Goal: Task Accomplishment & Management: Complete application form

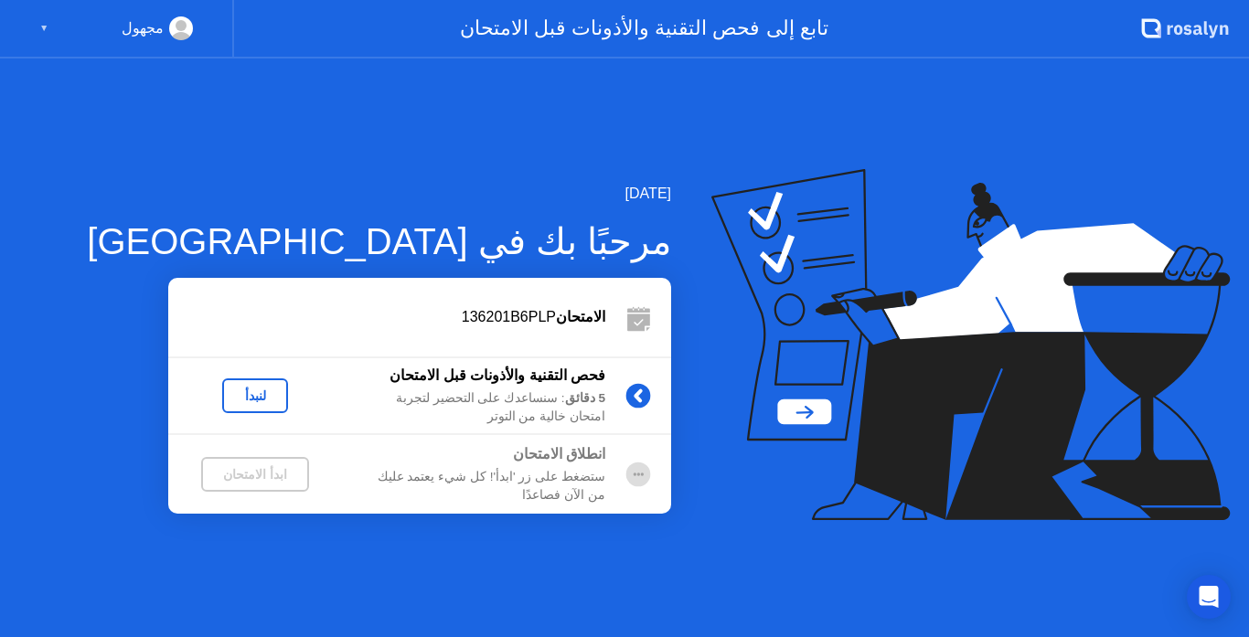
click at [293, 409] on div "لنبدأ" at bounding box center [255, 396] width 174 height 35
drag, startPoint x: 293, startPoint y: 409, endPoint x: 248, endPoint y: 388, distance: 49.5
click at [273, 401] on div "لنبدأ" at bounding box center [255, 396] width 174 height 35
click at [238, 380] on button "لنبدأ" at bounding box center [255, 396] width 66 height 35
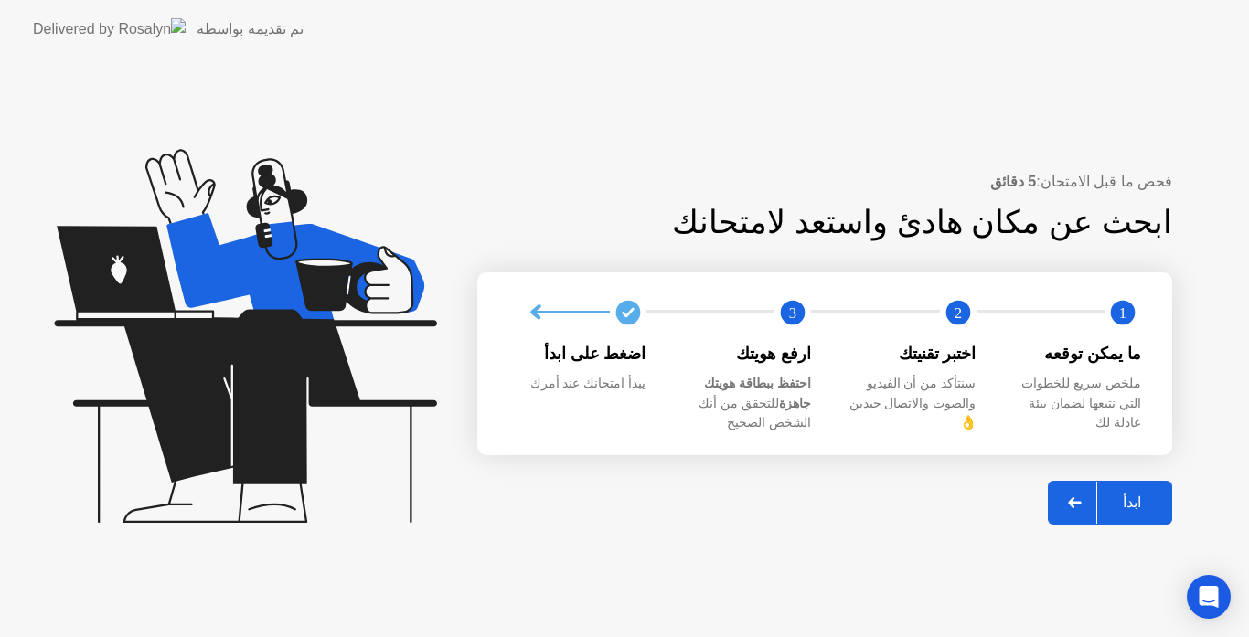
click at [1133, 499] on div "ابدأ" at bounding box center [1131, 502] width 69 height 17
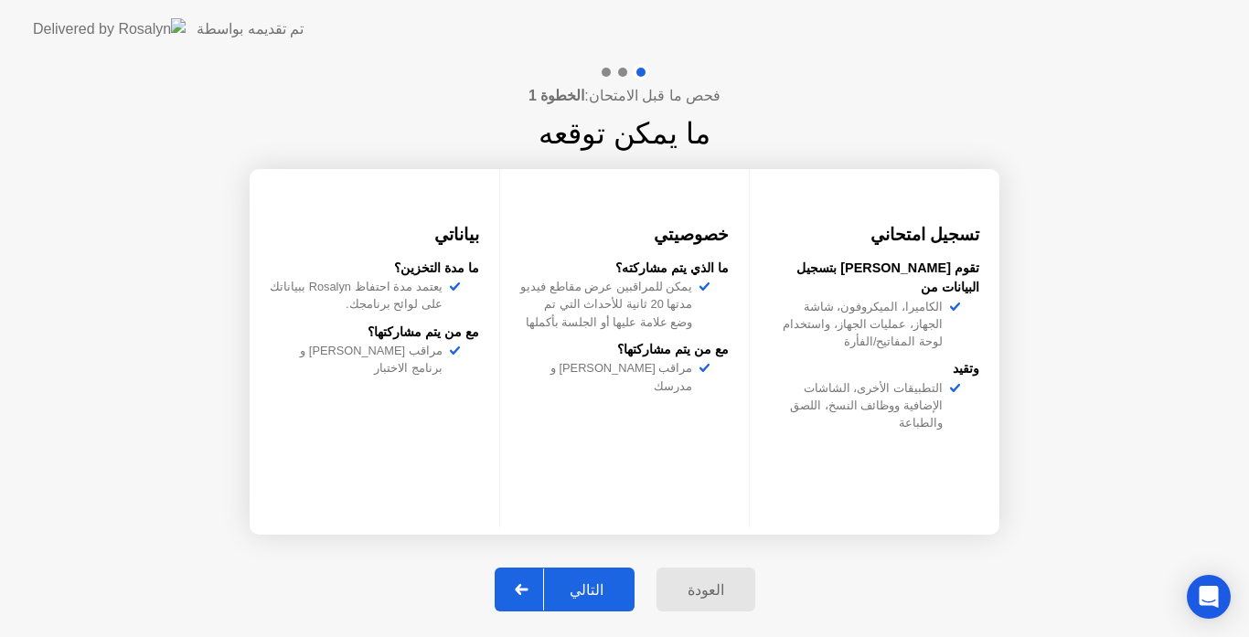
click at [619, 582] on div "التالي" at bounding box center [586, 590] width 85 height 17
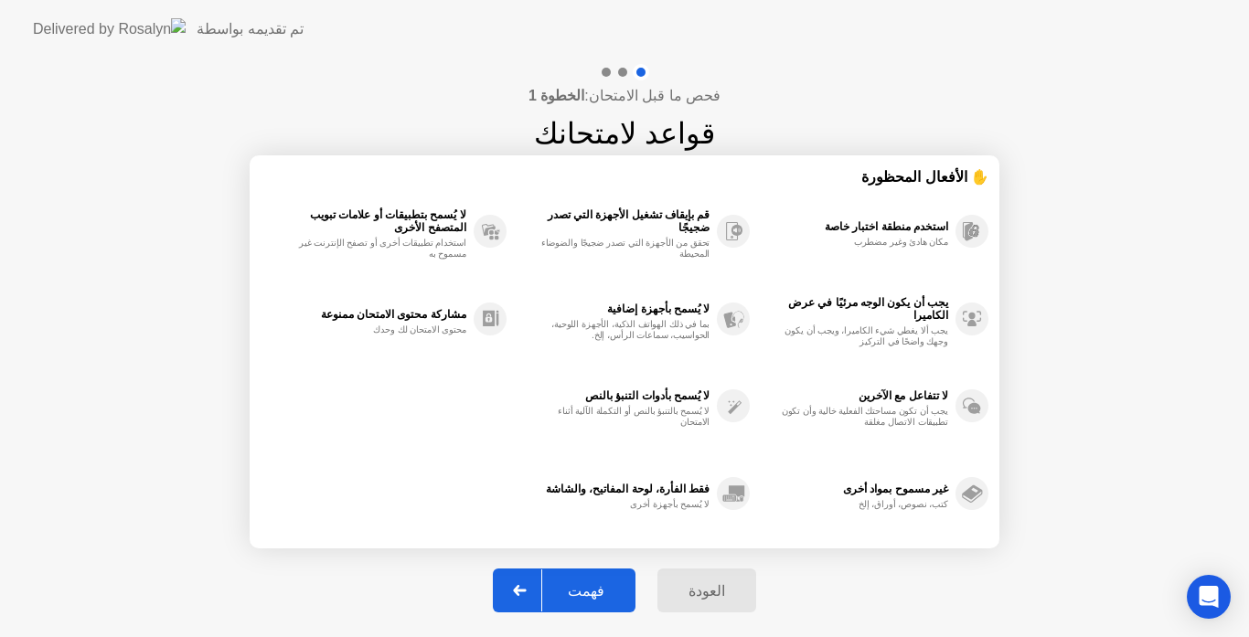
click at [522, 593] on div at bounding box center [520, 591] width 44 height 42
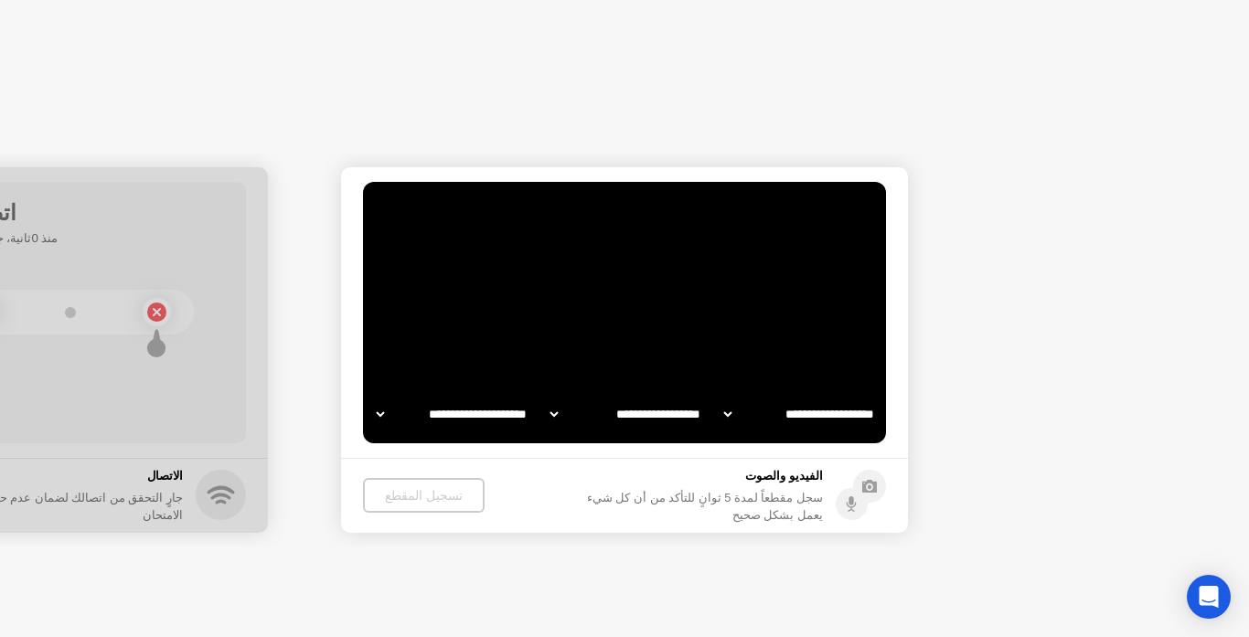
select select "**********"
select select "*******"
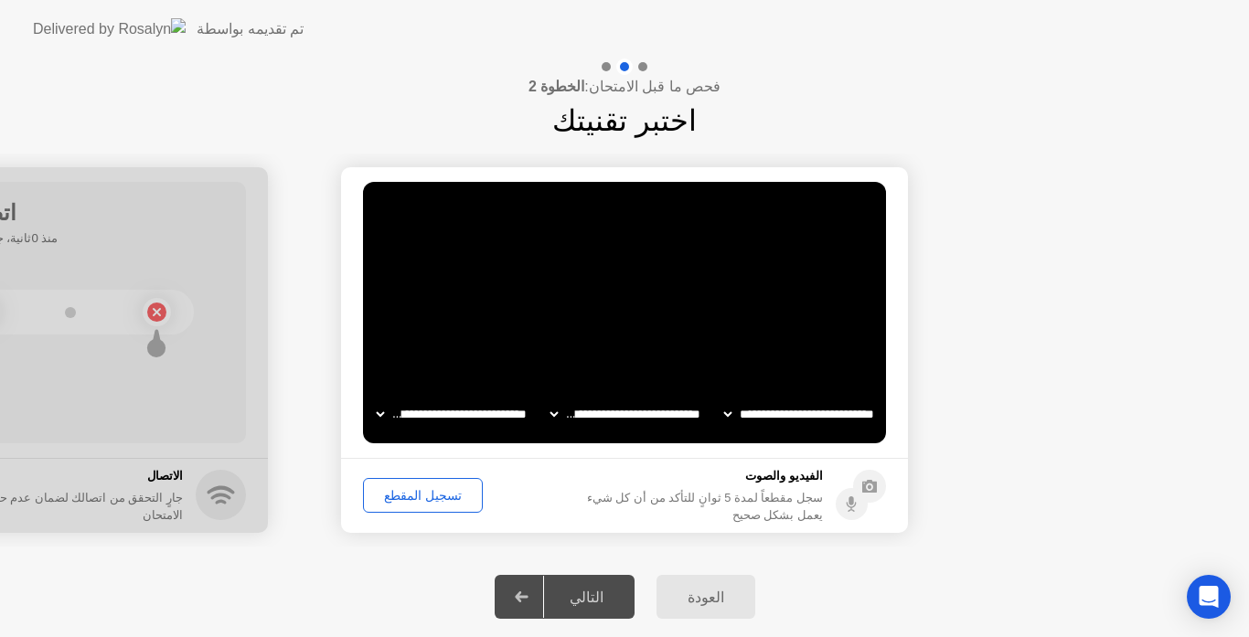
drag, startPoint x: 401, startPoint y: 453, endPoint x: 410, endPoint y: 499, distance: 47.4
click at [401, 462] on app-media "**********" at bounding box center [624, 350] width 567 height 366
click at [413, 505] on button "تسجيل المقطع" at bounding box center [423, 495] width 120 height 35
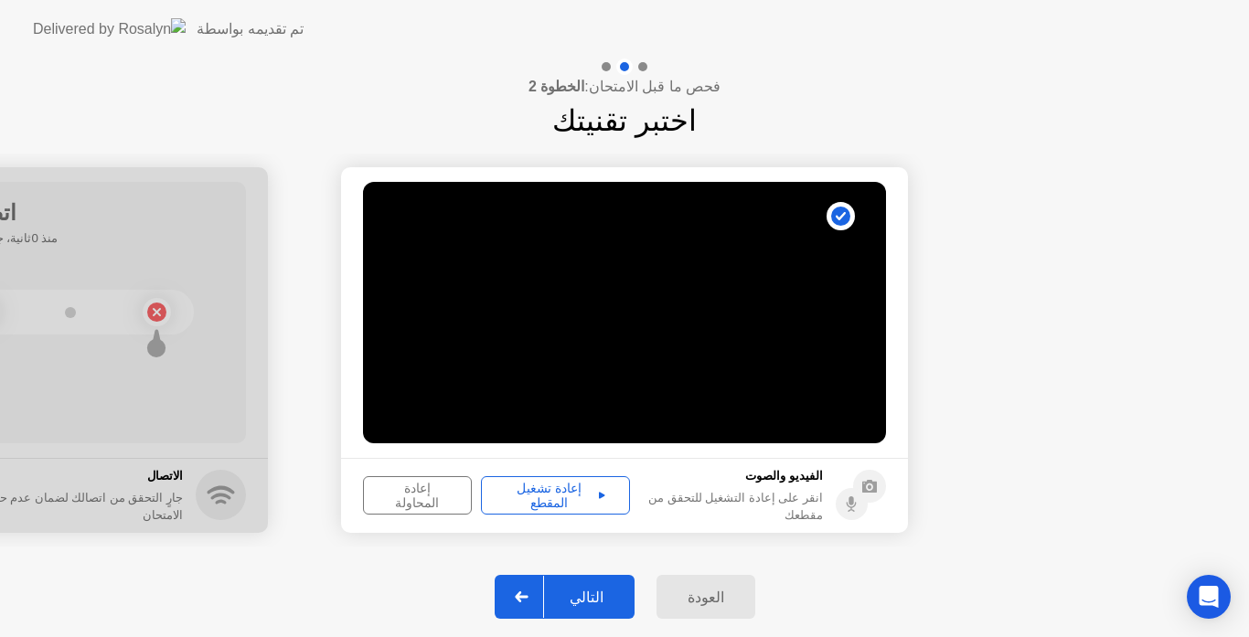
click at [537, 498] on div "إعادة تشغيل المقطع" at bounding box center [555, 495] width 136 height 29
click at [583, 589] on div "التالي" at bounding box center [586, 597] width 85 height 17
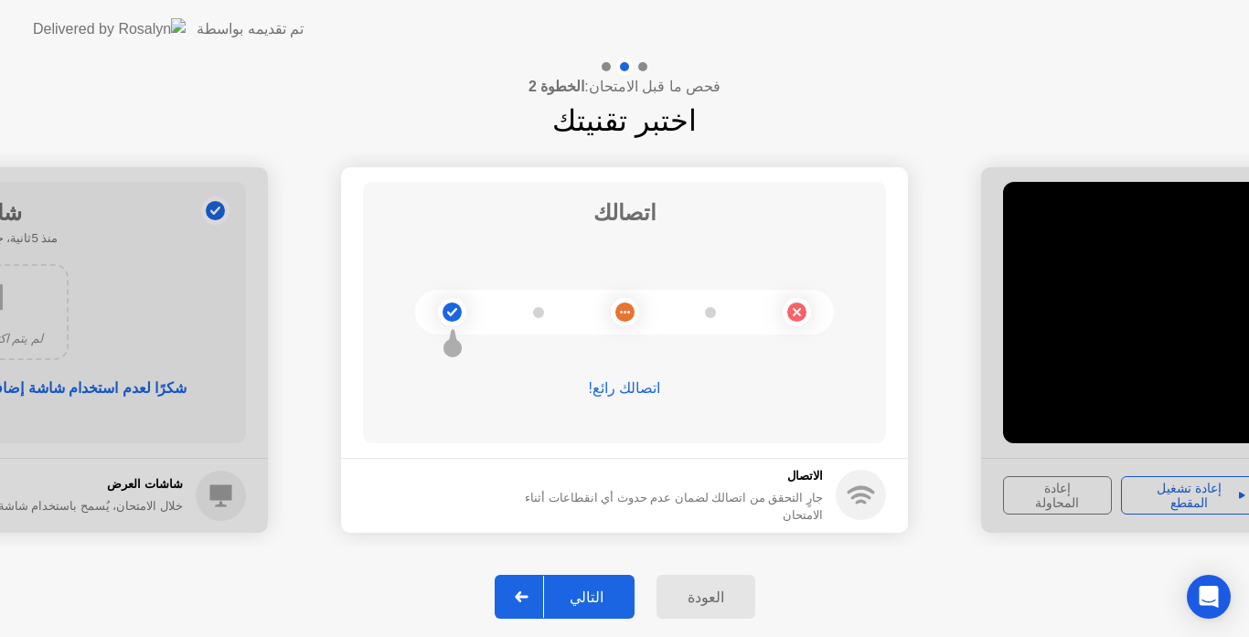
click at [601, 585] on button "التالي" at bounding box center [565, 597] width 140 height 44
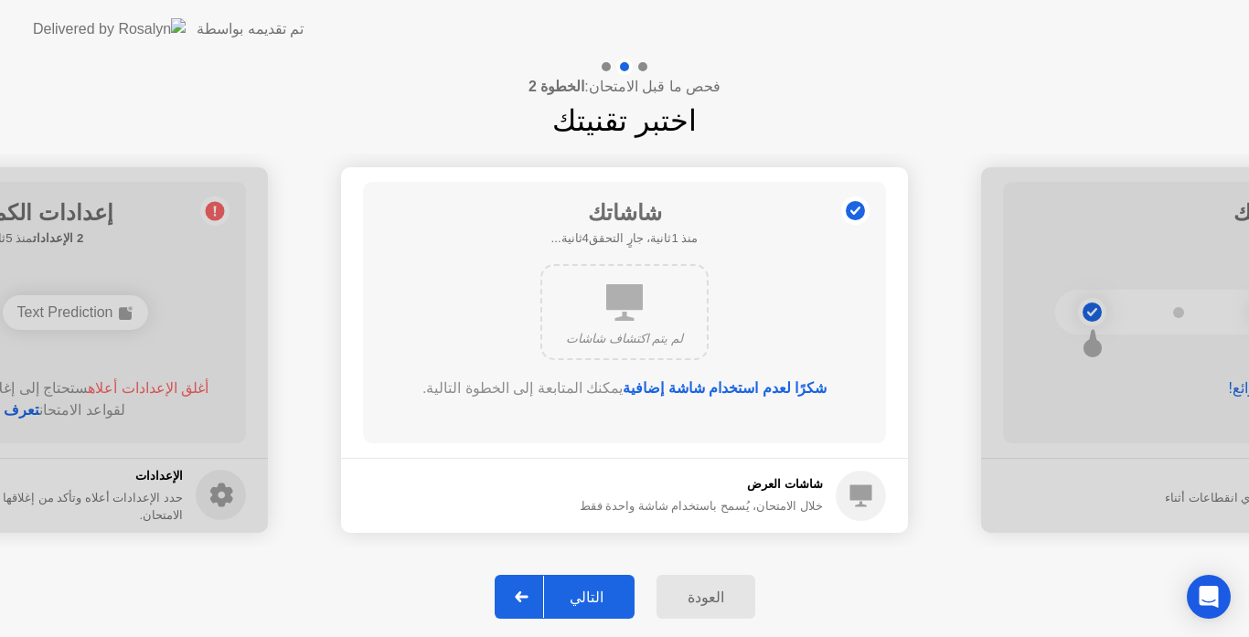
click at [610, 585] on button "التالي" at bounding box center [565, 597] width 140 height 44
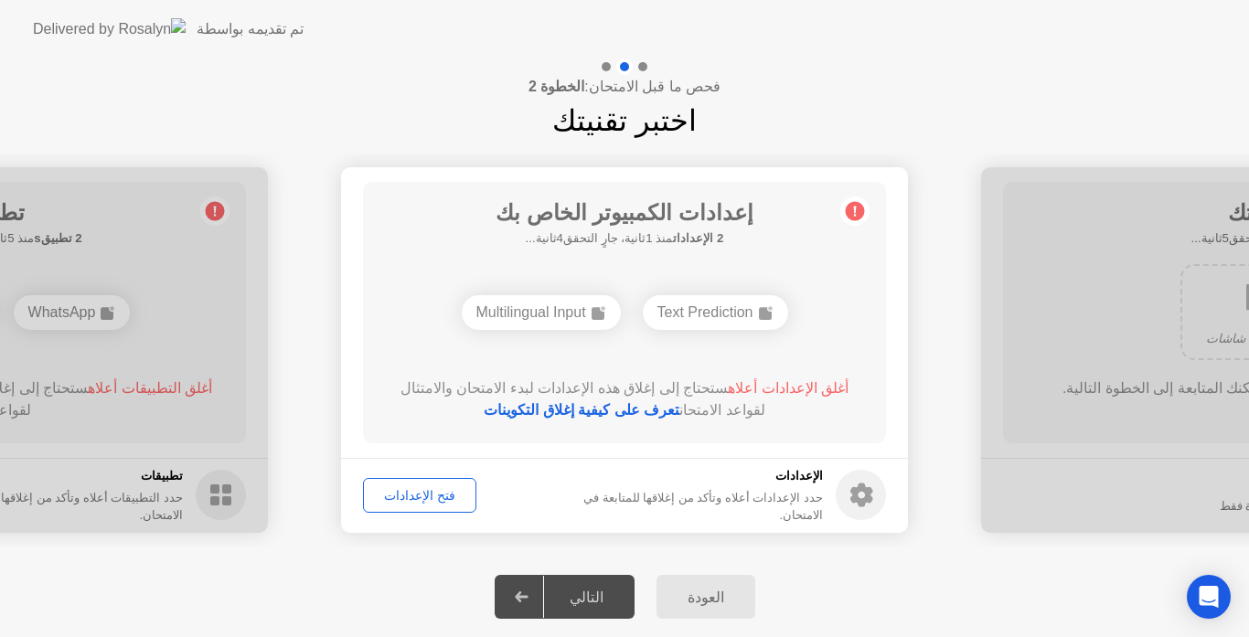
click at [647, 448] on main "إعدادات الكمبيوتر الخاص بك 2 الإعدادات منذ 1ثانية، جارٍ التحقق4ثانية... Text Pr…" at bounding box center [624, 312] width 567 height 291
click at [554, 591] on div "التالي" at bounding box center [586, 597] width 85 height 17
click at [540, 591] on div at bounding box center [522, 597] width 44 height 42
click at [690, 315] on div "Text Prediction" at bounding box center [715, 312] width 145 height 35
click at [540, 310] on div "Multilingual Input" at bounding box center [541, 312] width 159 height 35
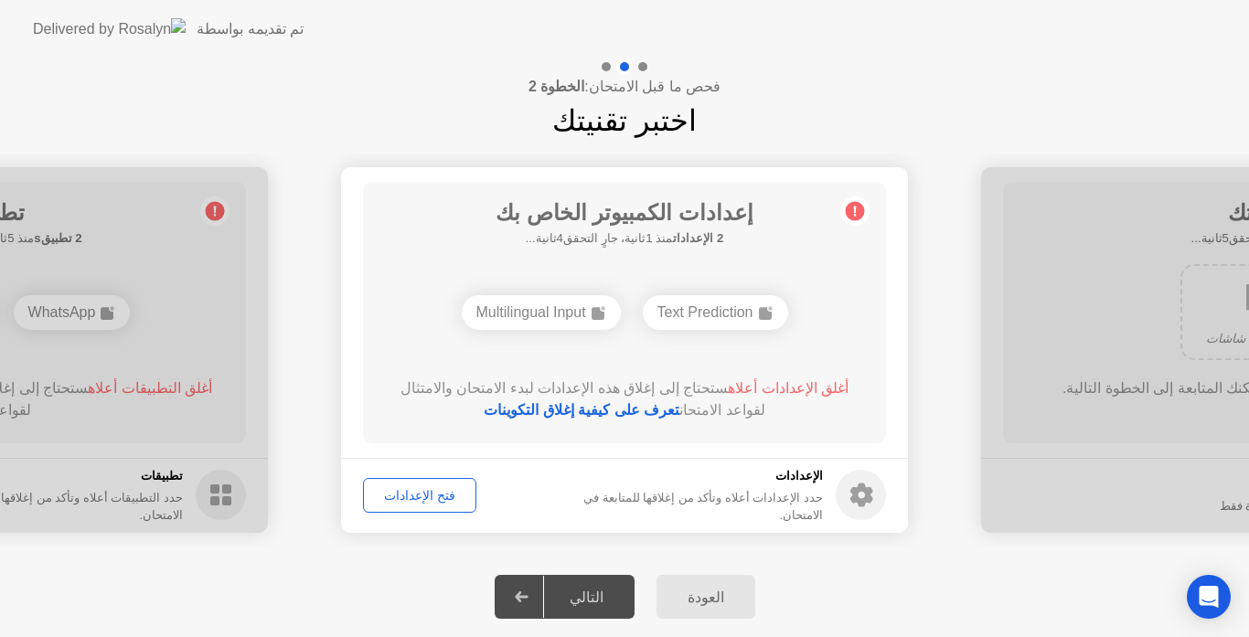
click at [540, 310] on div "Multilingual Input" at bounding box center [541, 312] width 159 height 35
click at [422, 488] on div "فتح الإعدادات" at bounding box center [419, 495] width 101 height 15
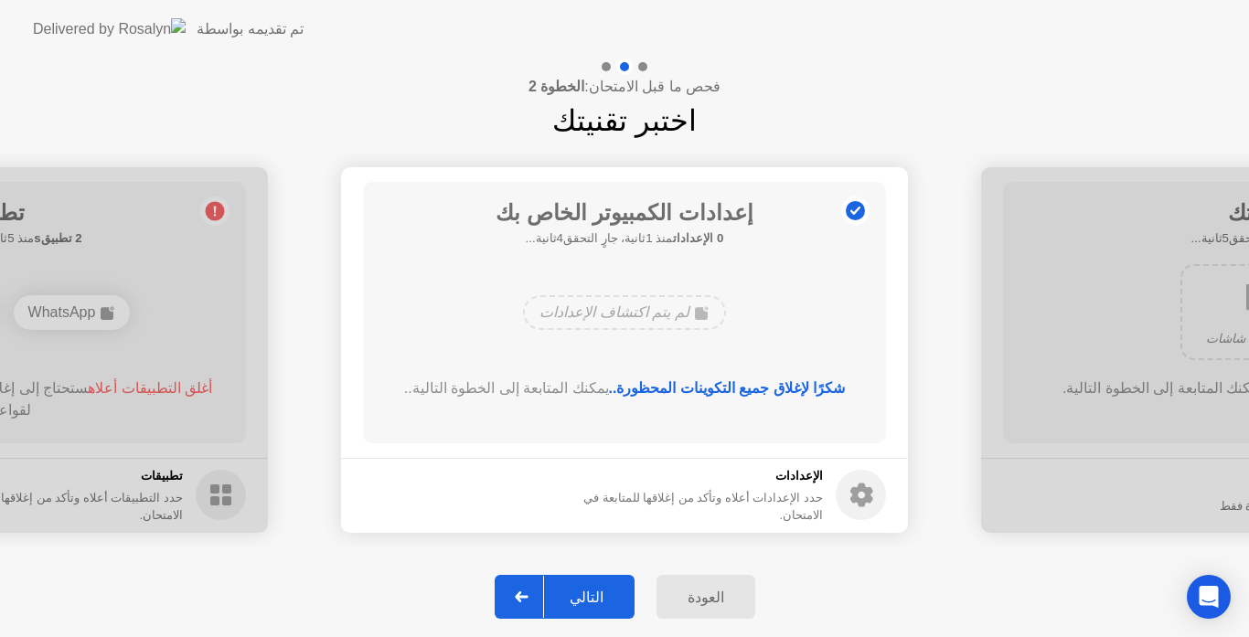
click at [586, 589] on div "التالي" at bounding box center [586, 597] width 85 height 17
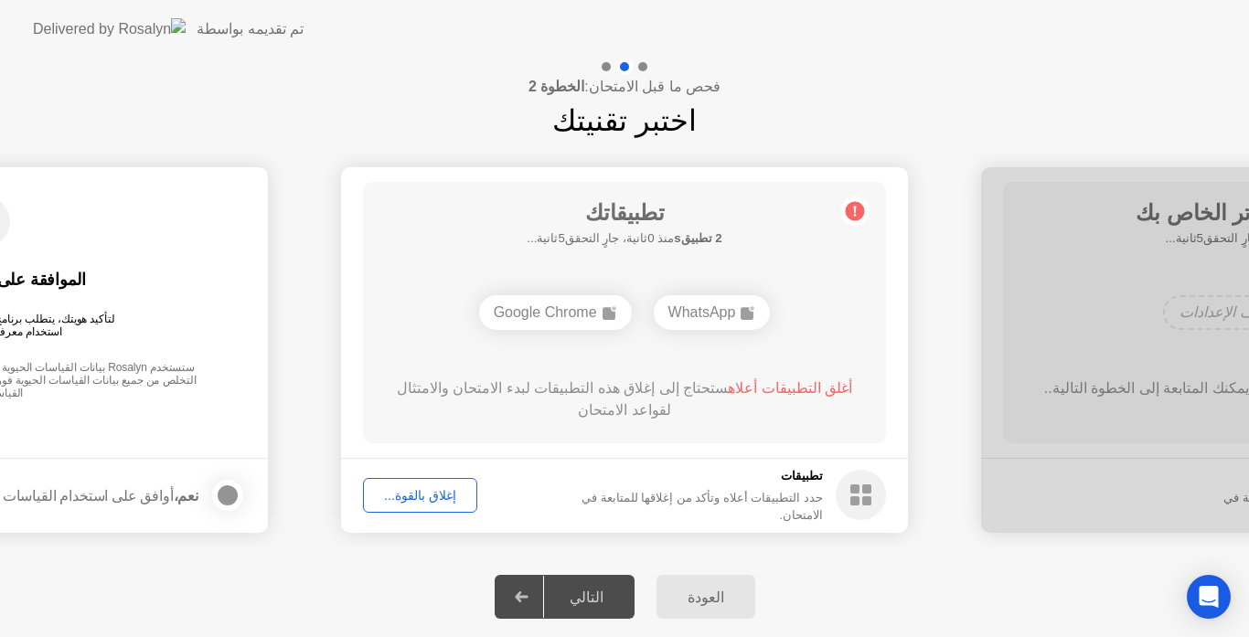
click at [432, 489] on div "إغلاق بالقوة..." at bounding box center [420, 495] width 102 height 15
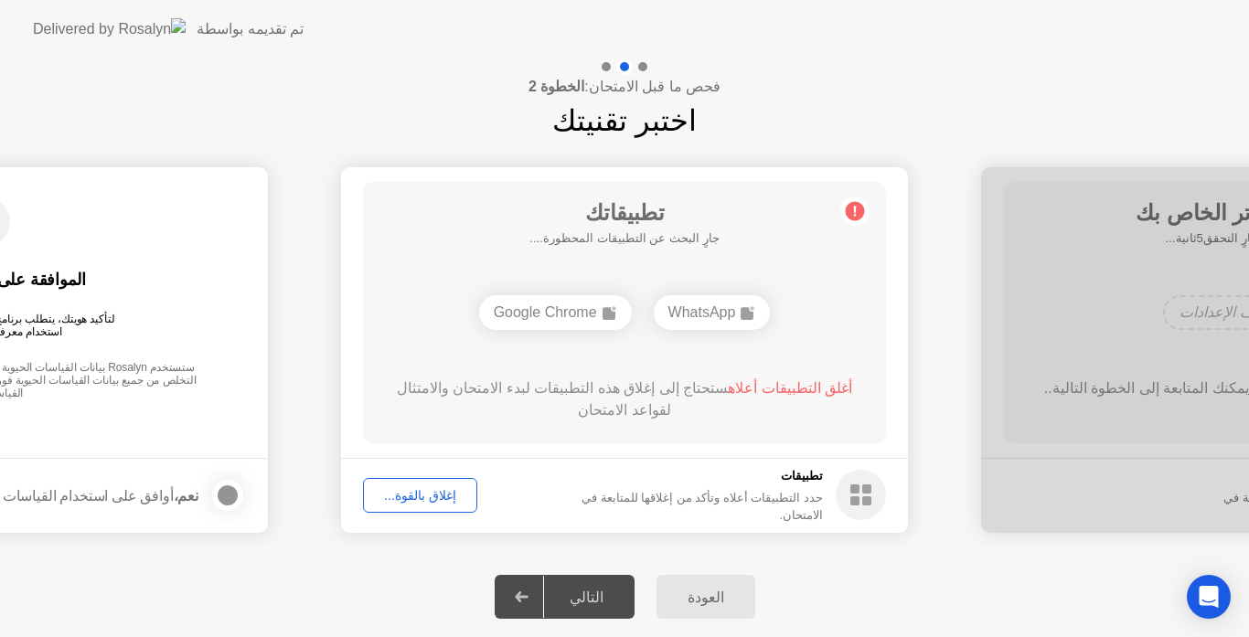
click at [448, 499] on div "إغلاق بالقوة..." at bounding box center [420, 495] width 102 height 15
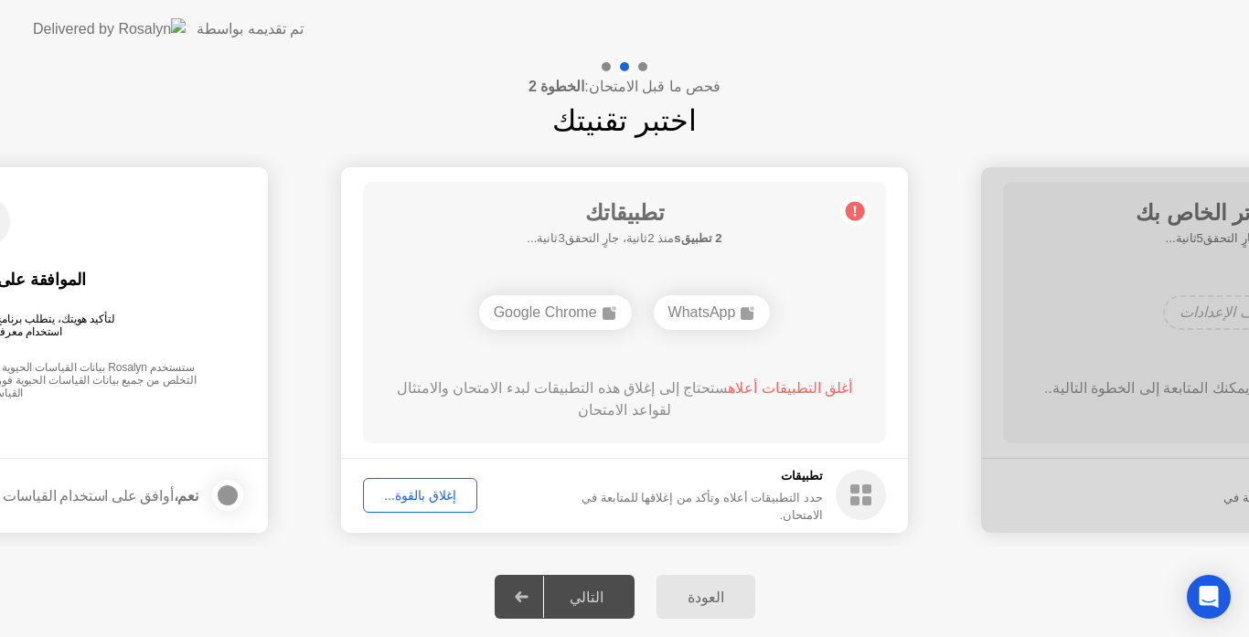
click at [444, 495] on div "إغلاق بالقوة..." at bounding box center [420, 495] width 102 height 15
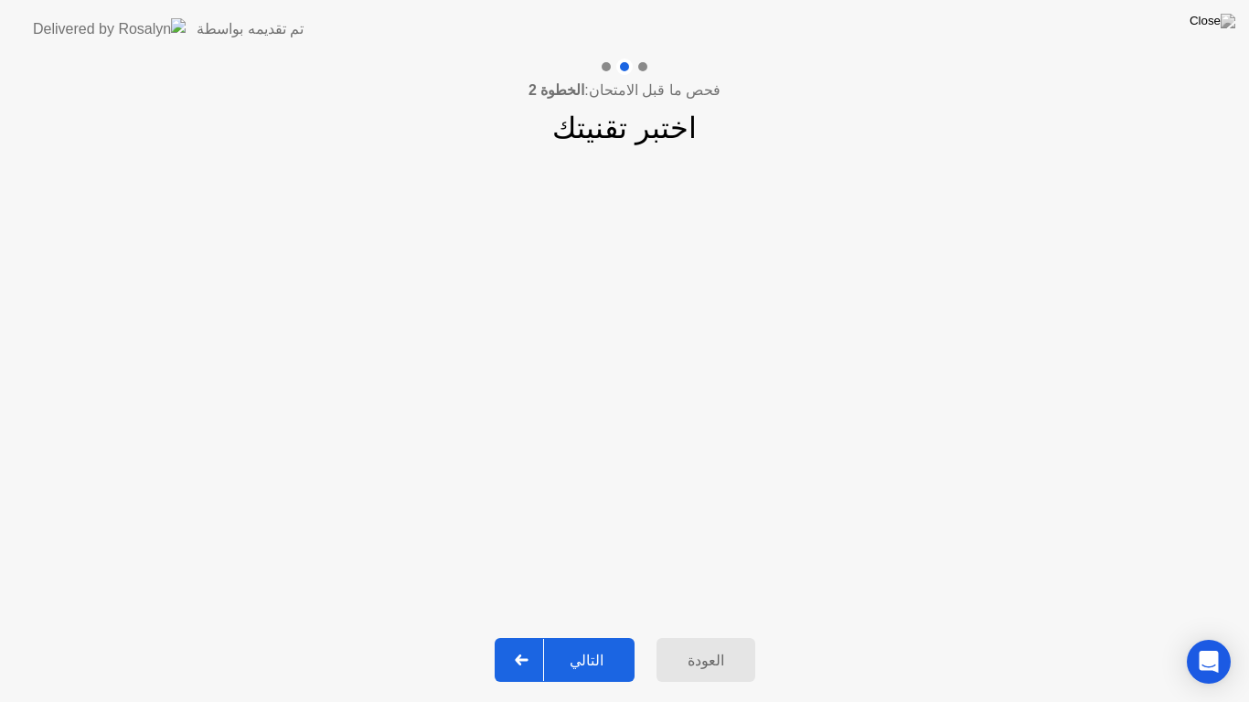
click at [595, 636] on button "التالي" at bounding box center [565, 660] width 140 height 44
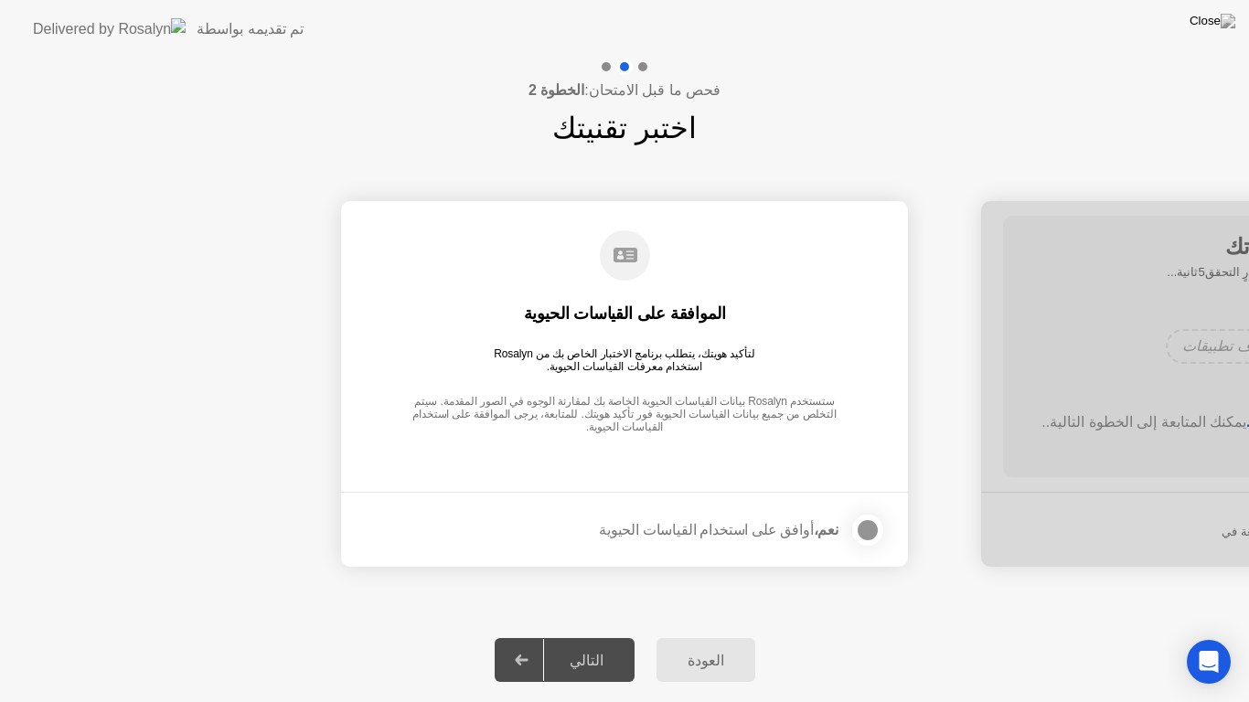
click at [864, 529] on div at bounding box center [868, 530] width 22 height 22
click at [605, 636] on div "التالي" at bounding box center [586, 660] width 85 height 17
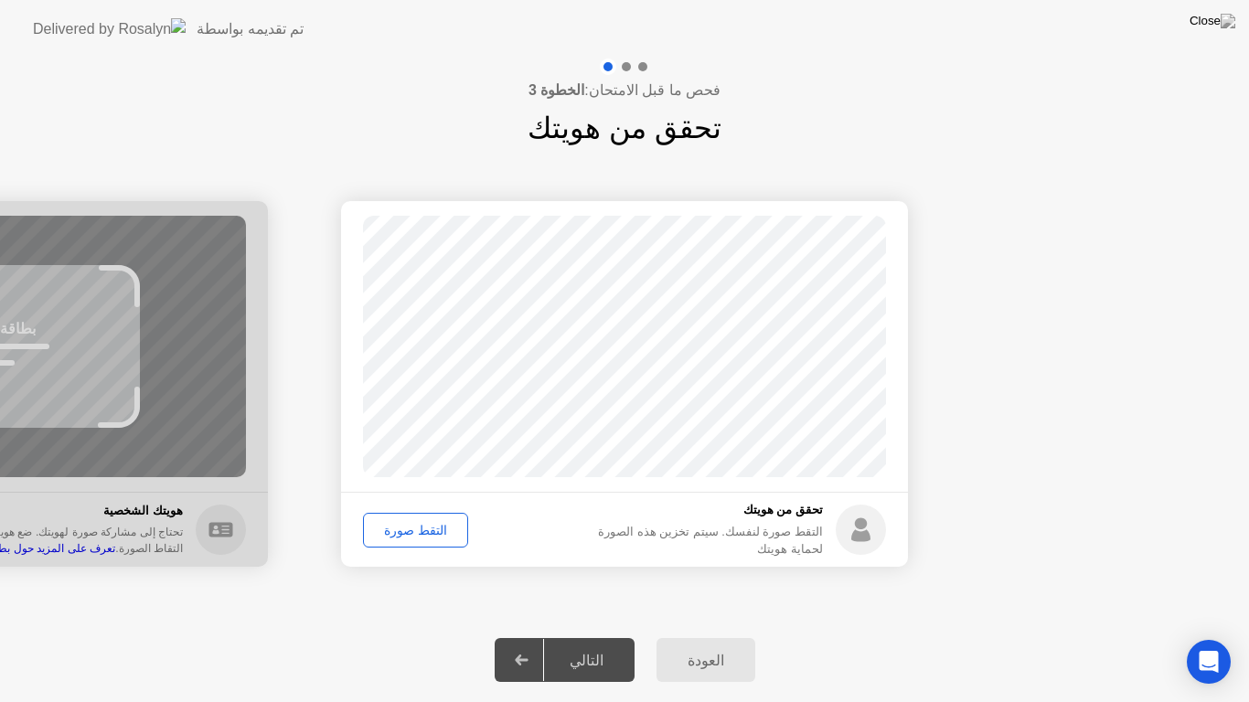
click at [605, 636] on div "التالي" at bounding box center [586, 660] width 85 height 17
click at [426, 529] on div "التقط صورة" at bounding box center [415, 530] width 92 height 15
click at [601, 636] on div "التالي" at bounding box center [586, 660] width 85 height 17
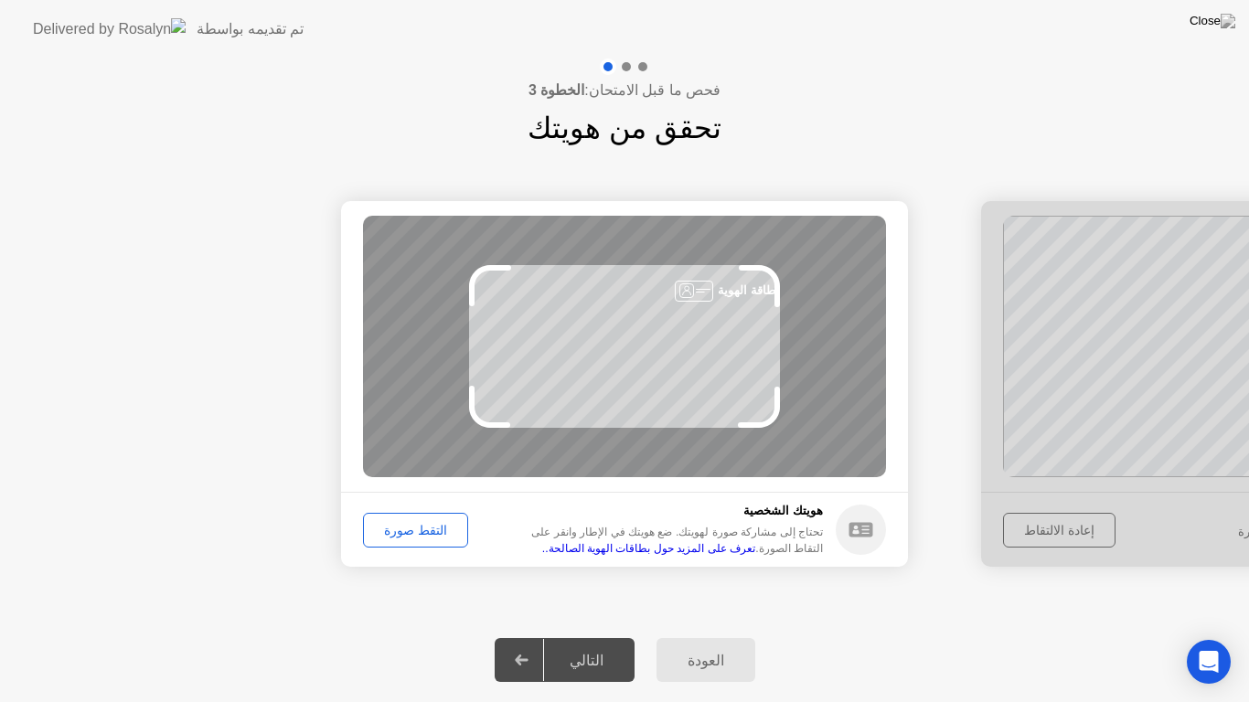
click at [401, 538] on div "التقط صورة" at bounding box center [415, 530] width 92 height 15
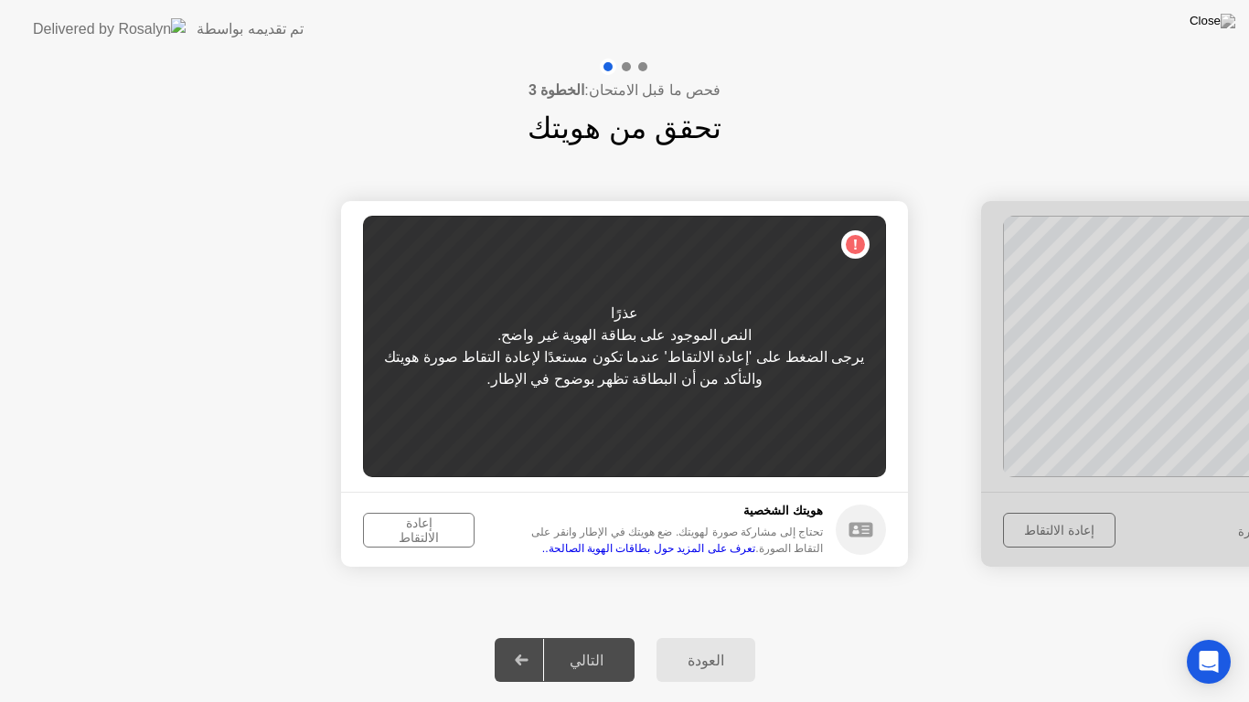
click at [401, 540] on div "إعادة الالتقاط" at bounding box center [418, 530] width 99 height 29
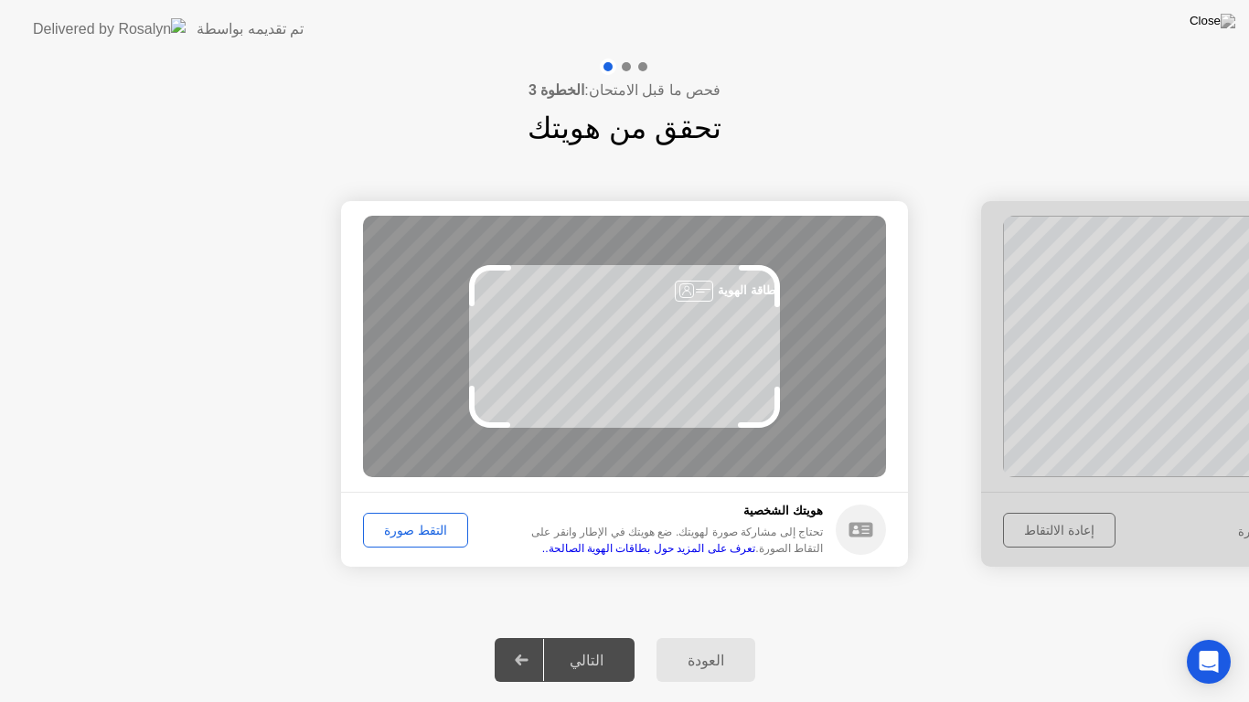
click at [401, 538] on div "التقط صورة" at bounding box center [415, 530] width 92 height 15
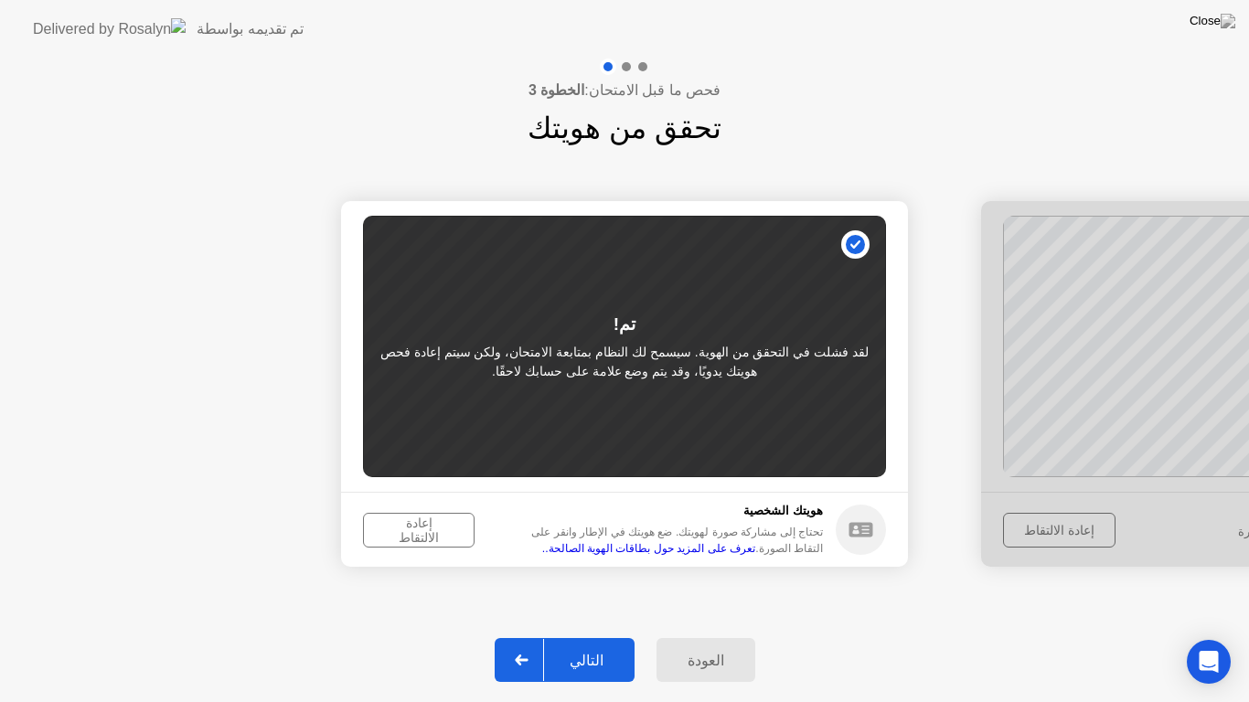
click at [583, 636] on div "التالي" at bounding box center [586, 660] width 85 height 17
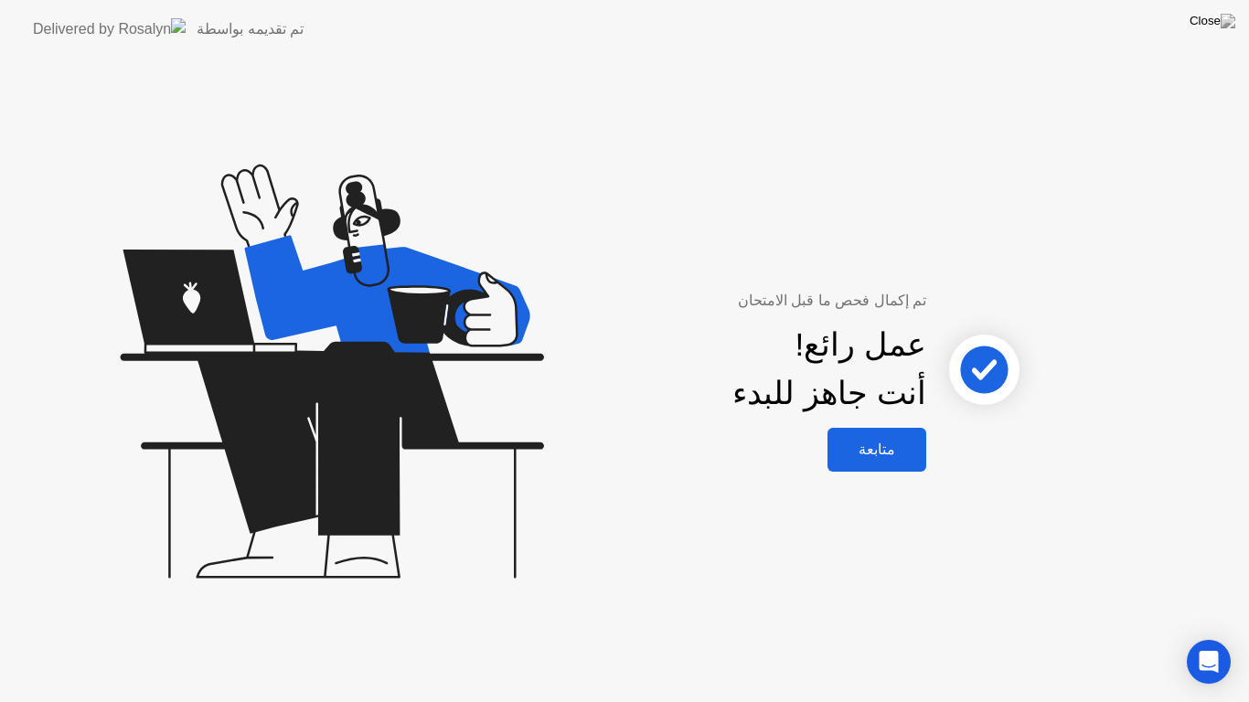
click at [867, 458] on div "متابعة" at bounding box center [877, 449] width 88 height 17
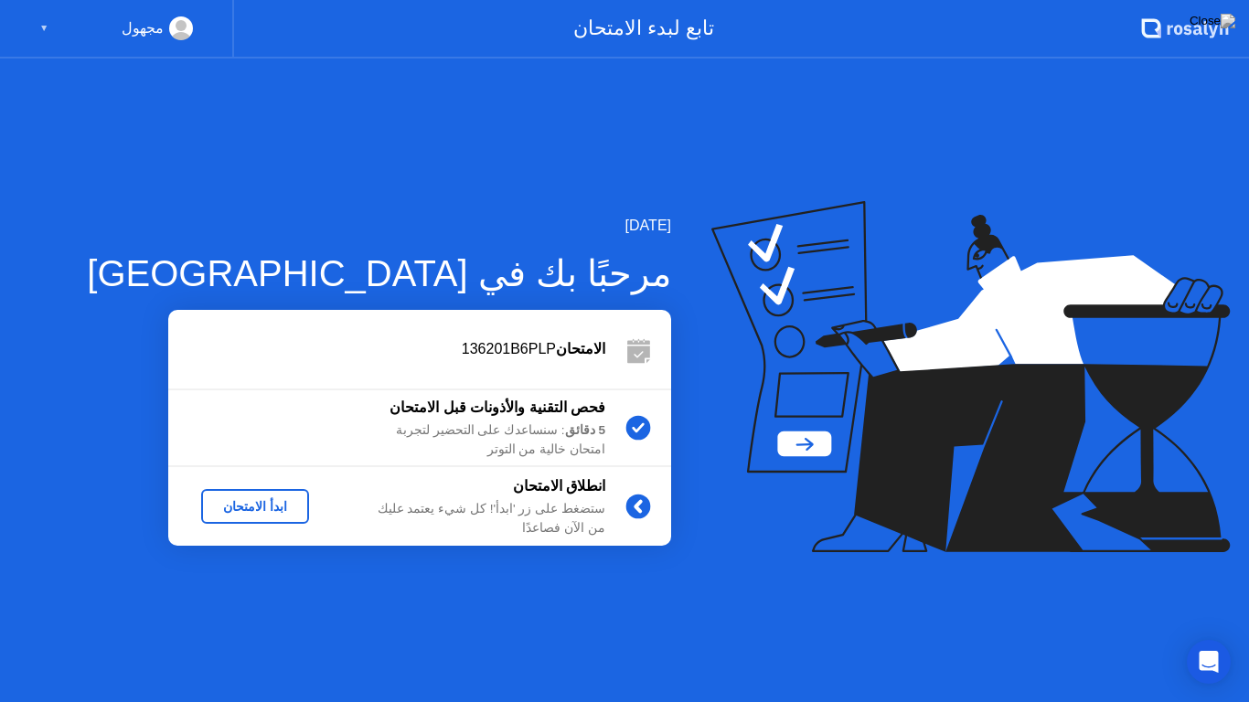
click at [289, 509] on div "ابدأ الامتحان" at bounding box center [254, 506] width 93 height 15
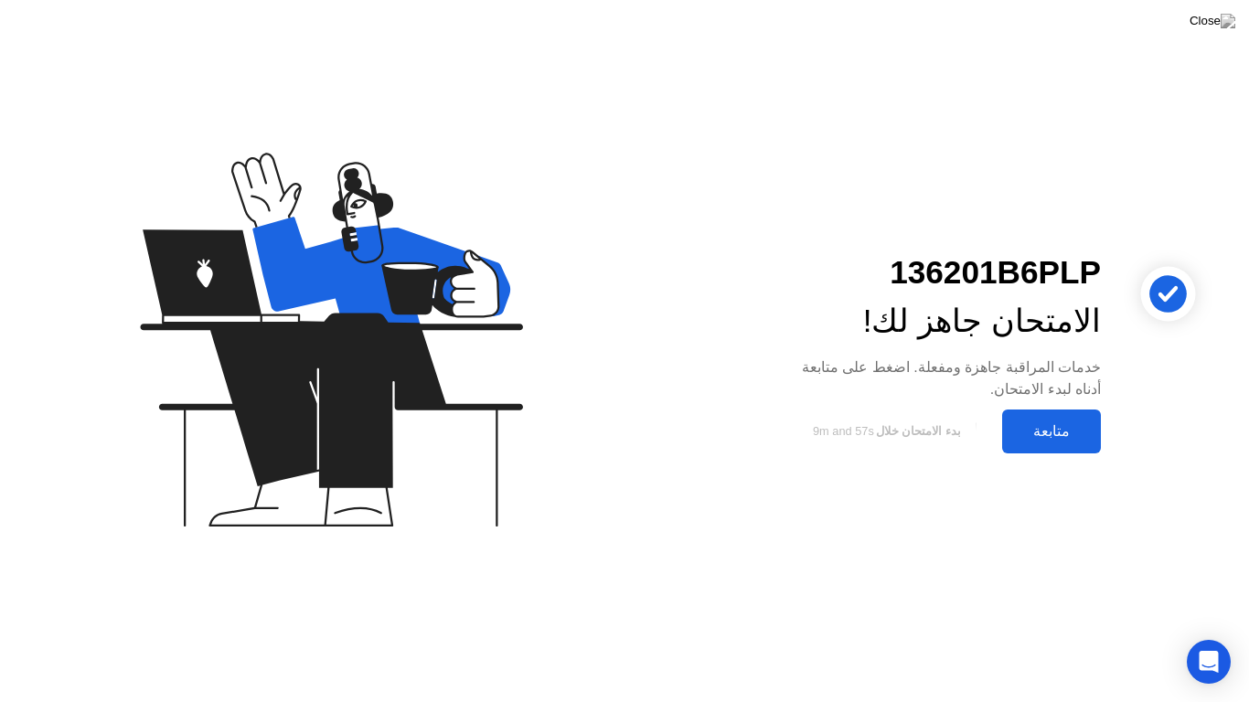
click at [1032, 439] on div "متابعة" at bounding box center [1052, 430] width 88 height 17
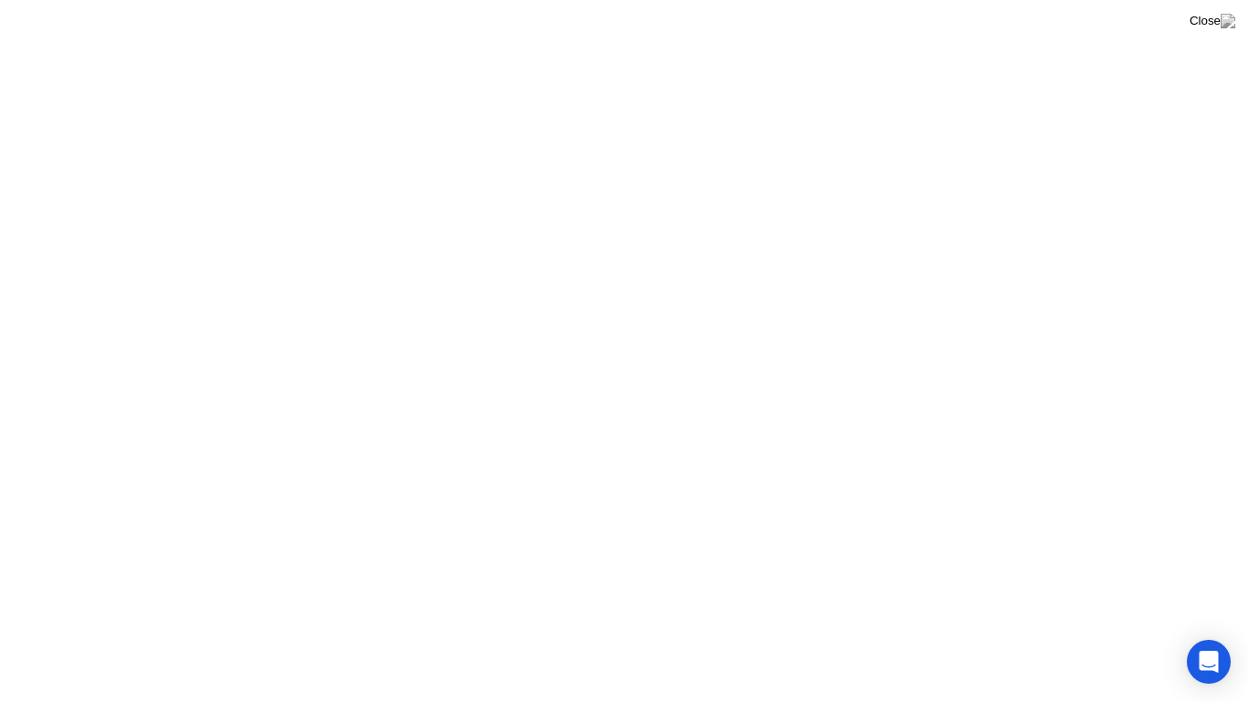
click div "فهمت!"
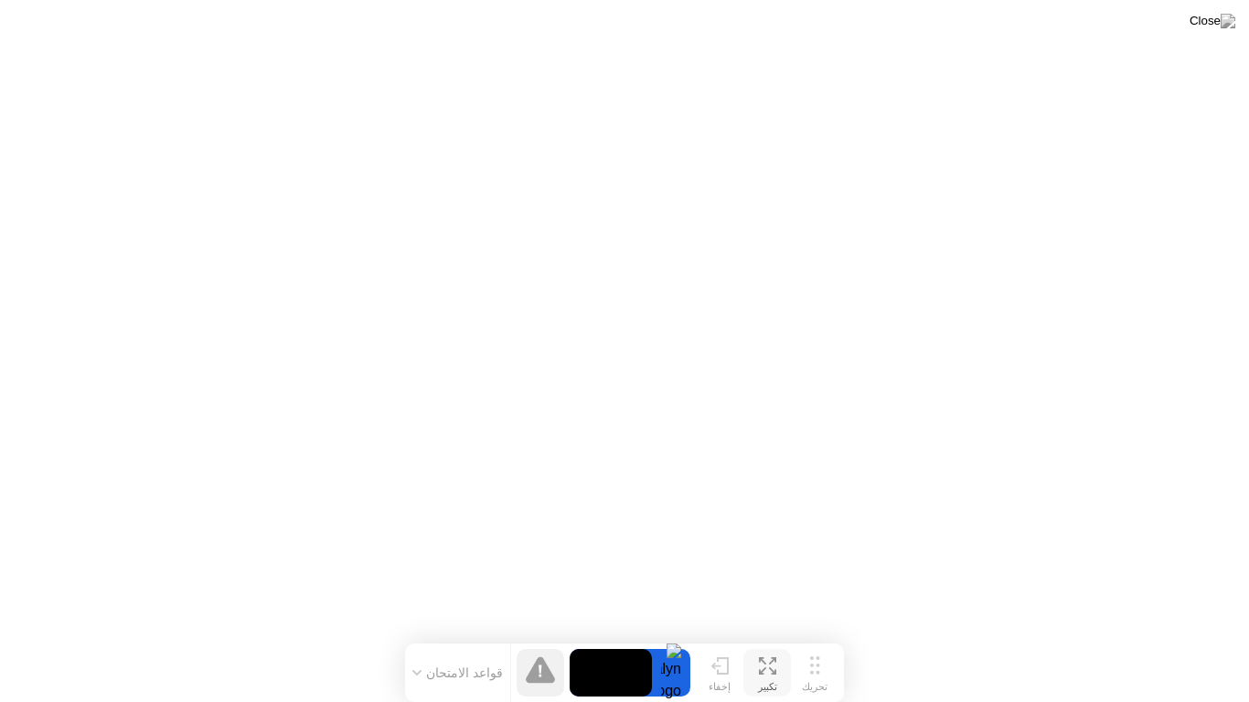
click at [770, 636] on div "تكبير" at bounding box center [767, 687] width 19 height 12
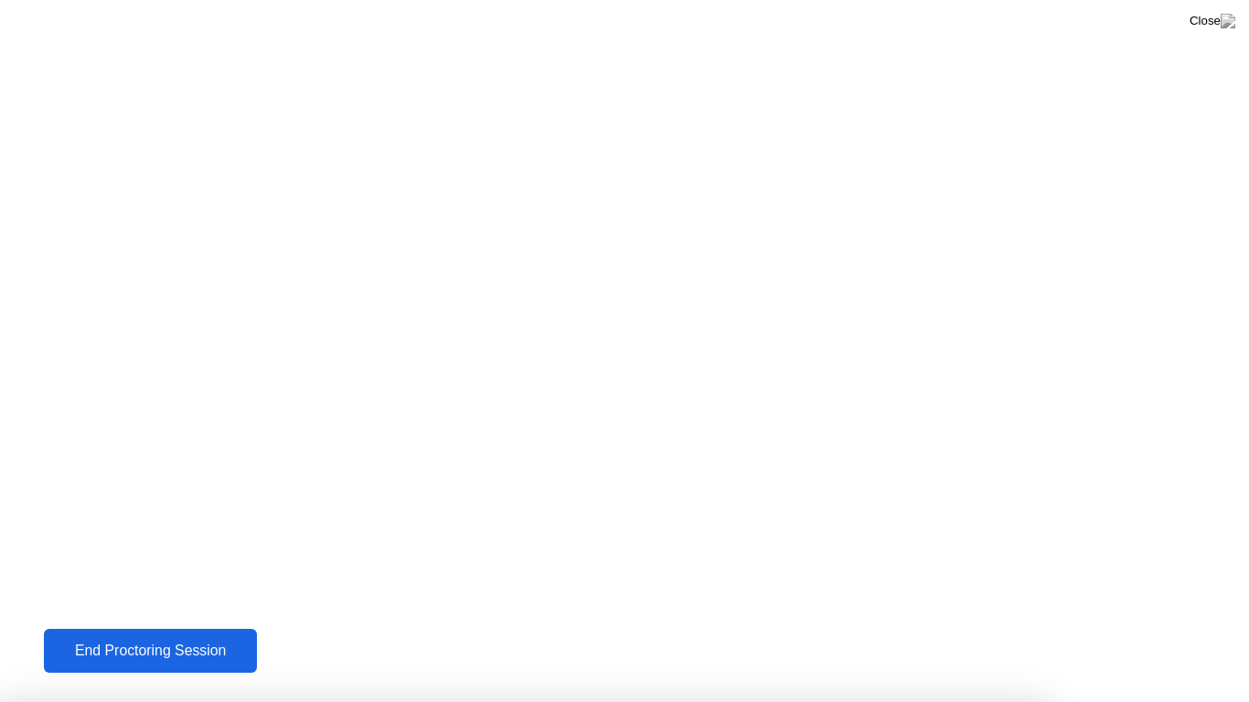
click at [315, 636] on div at bounding box center [624, 702] width 1249 height 0
click at [580, 636] on div at bounding box center [624, 702] width 1249 height 0
click at [125, 636] on div at bounding box center [624, 702] width 1249 height 0
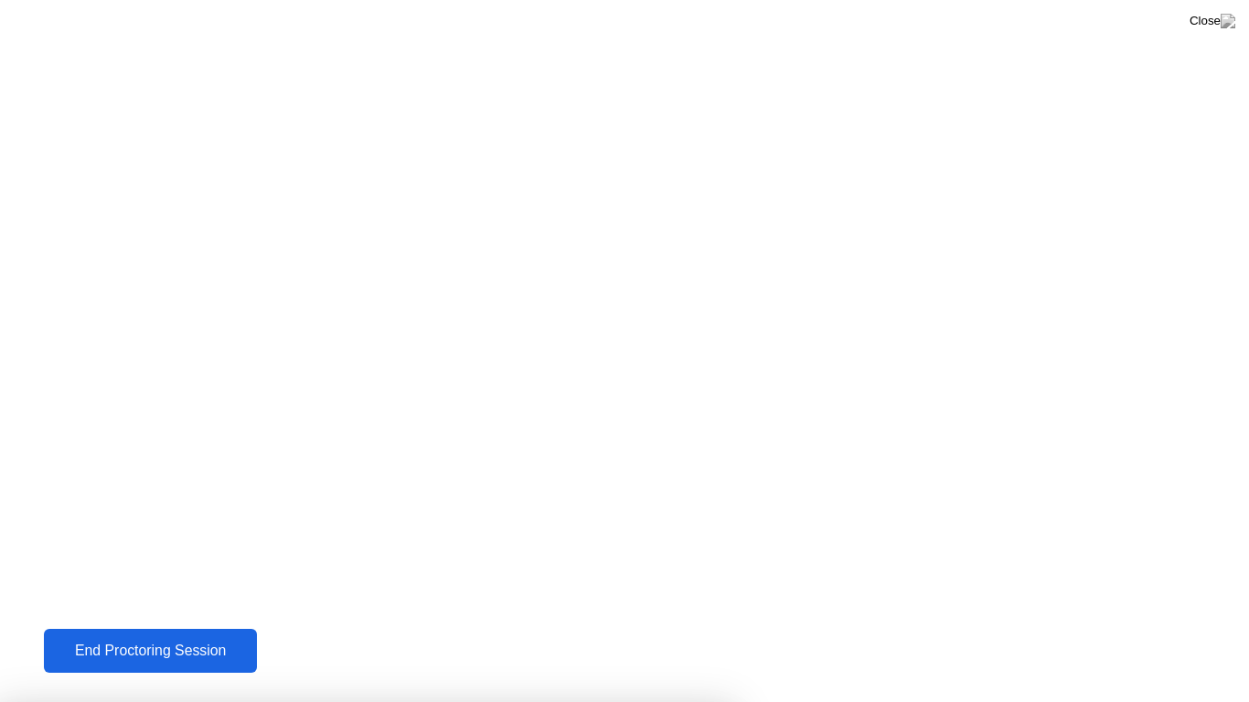
click at [125, 636] on div at bounding box center [624, 702] width 1249 height 0
